Goal: Information Seeking & Learning: Learn about a topic

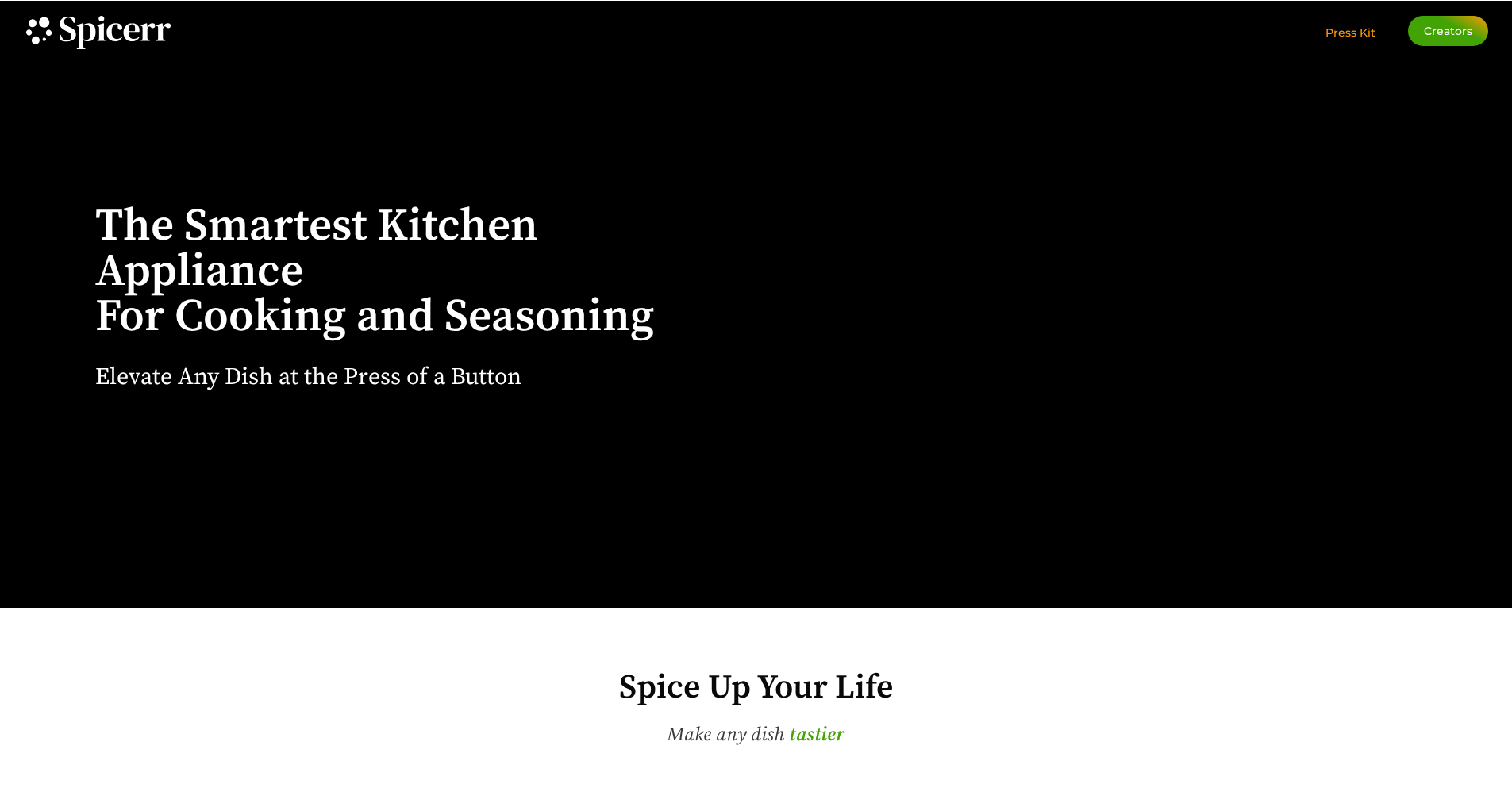
click at [1338, 35] on span "Press Kit" at bounding box center [1350, 32] width 50 height 15
click at [1438, 25] on span "Creators" at bounding box center [1448, 30] width 48 height 11
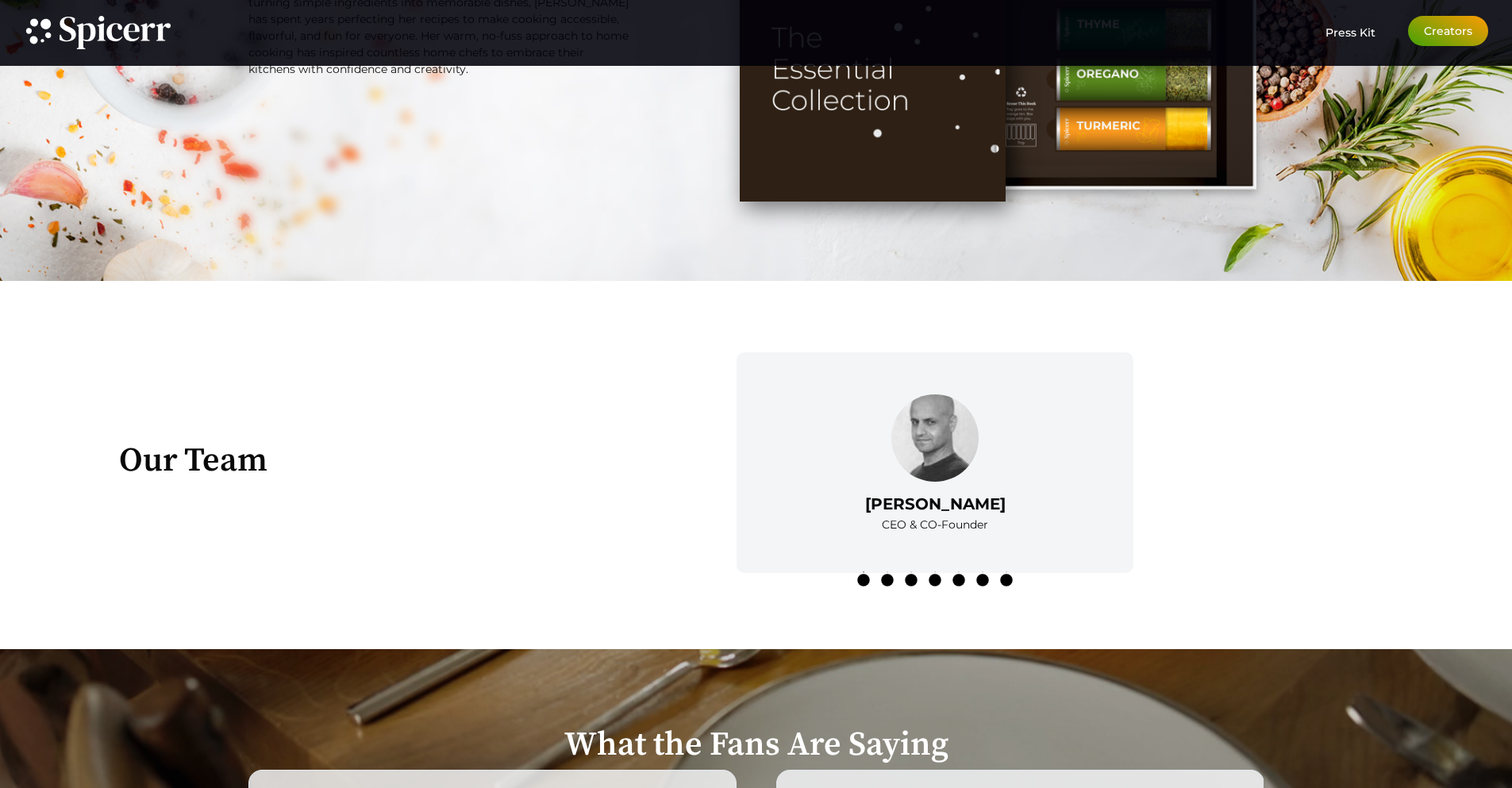
scroll to position [2619, 0]
